Goal: Task Accomplishment & Management: Manage account settings

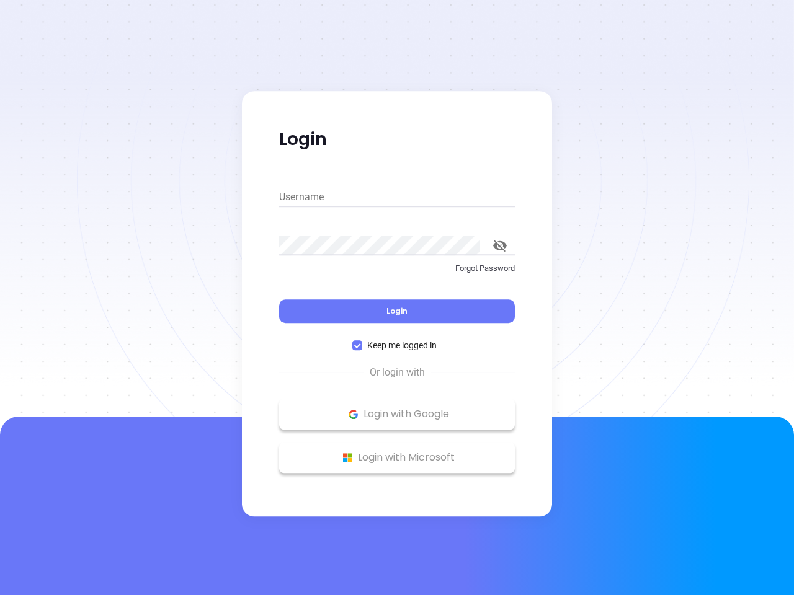
click at [397, 298] on div "Login" at bounding box center [397, 304] width 236 height 38
click at [397, 197] on input "Username" at bounding box center [397, 197] width 236 height 20
click at [500, 246] on icon "toggle password visibility" at bounding box center [500, 246] width 14 height 12
click at [397, 311] on span "Login" at bounding box center [396, 311] width 21 height 11
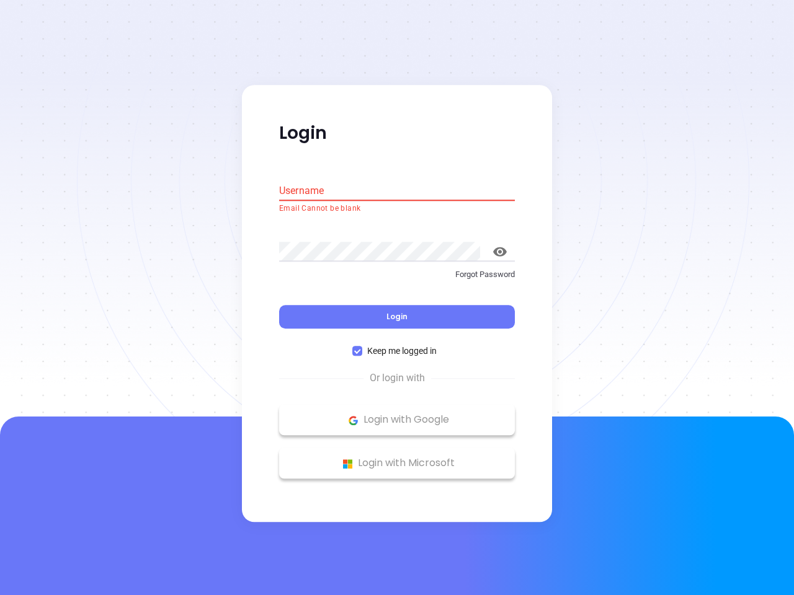
click at [397, 345] on span "Keep me logged in" at bounding box center [401, 352] width 79 height 14
click at [362, 347] on input "Keep me logged in" at bounding box center [357, 352] width 10 height 10
checkbox input "false"
click at [397, 414] on p "Login with Google" at bounding box center [396, 420] width 223 height 19
click at [397, 458] on p "Login with Microsoft" at bounding box center [396, 464] width 223 height 19
